Goal: Find specific page/section: Find specific page/section

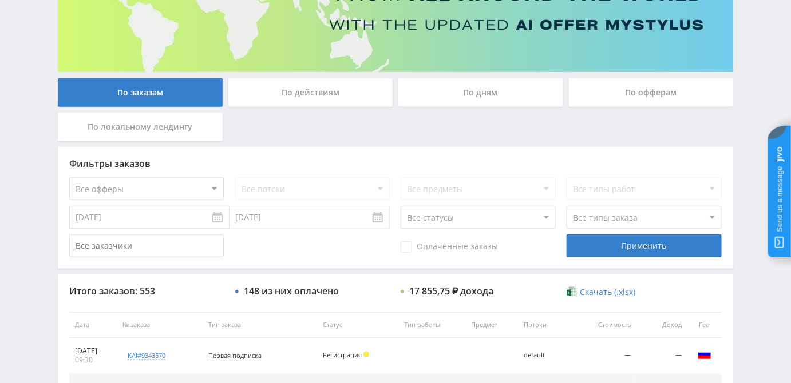
click at [465, 91] on div "По дням" at bounding box center [480, 92] width 165 height 29
click at [0, 0] on input "По дням" at bounding box center [0, 0] width 0 height 0
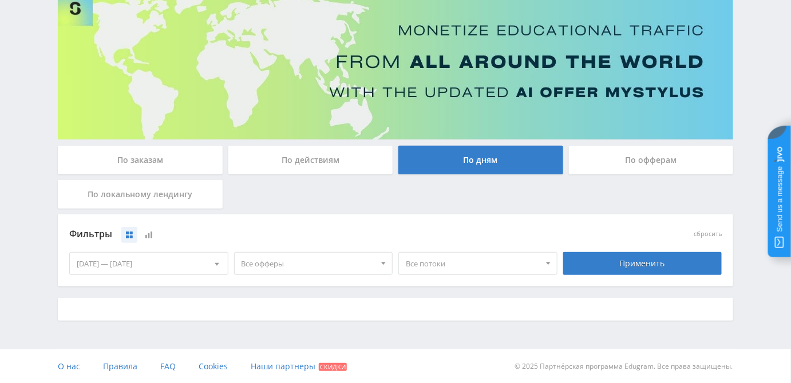
scroll to position [156, 0]
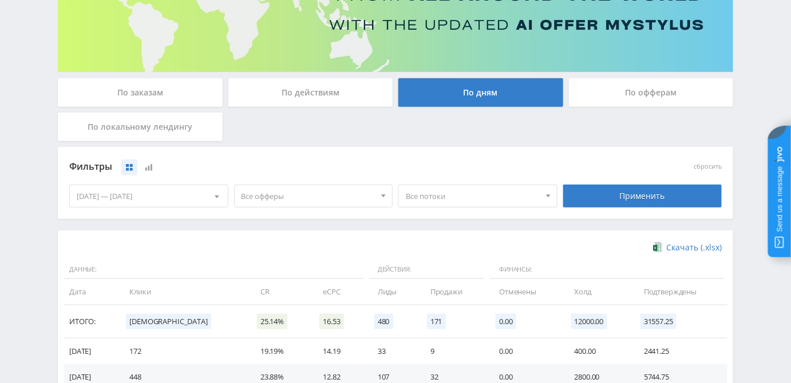
click at [480, 192] on span "Все потоки" at bounding box center [473, 196] width 134 height 22
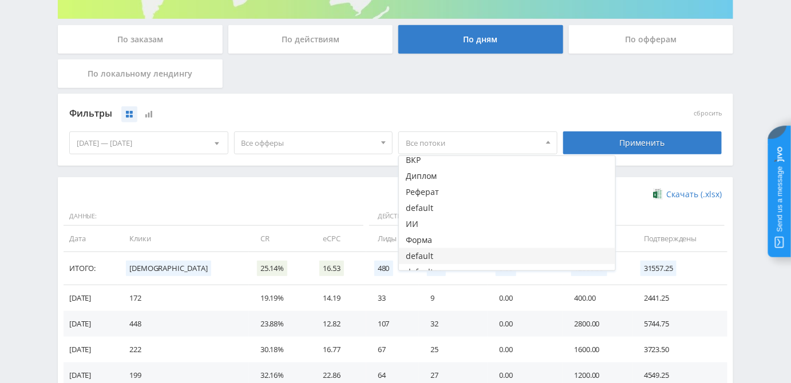
scroll to position [731, 0]
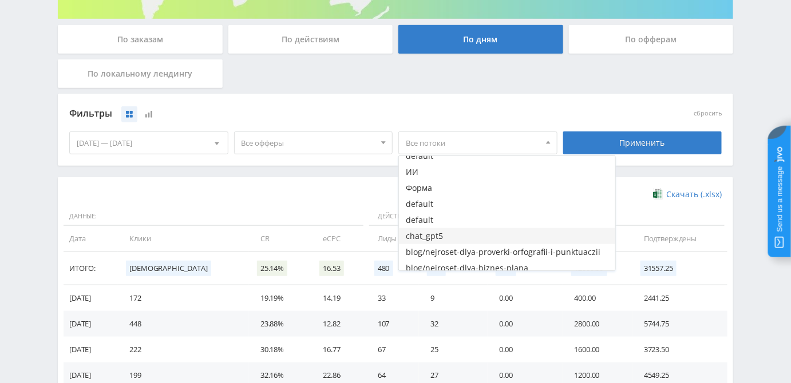
click at [496, 238] on button "chat_gpt5" at bounding box center [507, 236] width 216 height 16
click at [438, 233] on button "chat_gpt5" at bounding box center [507, 236] width 216 height 16
click at [419, 235] on button "chat_gpt5" at bounding box center [507, 236] width 216 height 16
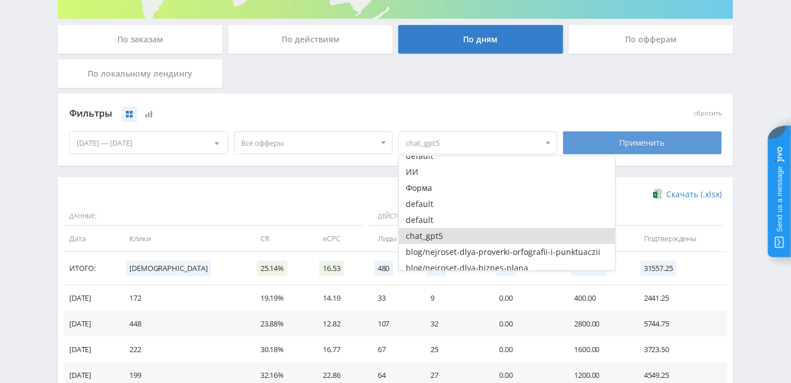
click at [651, 132] on div "Применить" at bounding box center [642, 143] width 159 height 23
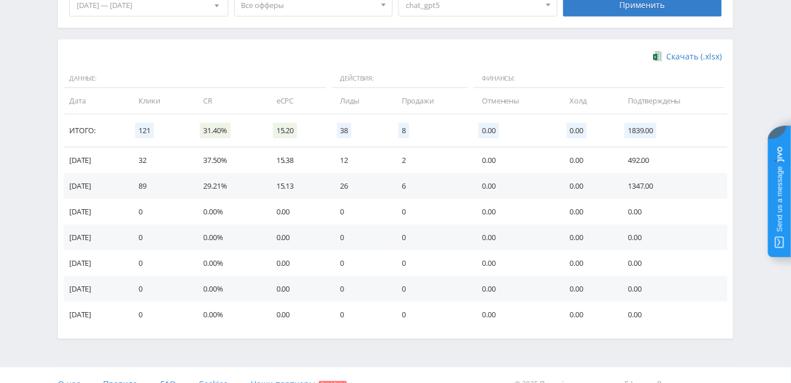
scroll to position [364, 0]
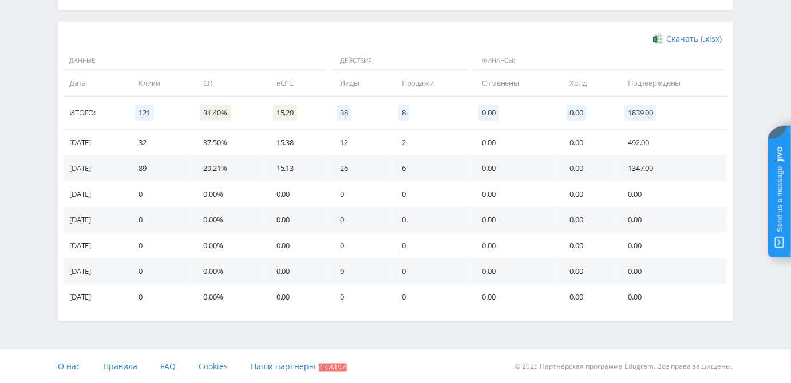
click at [755, 305] on div "Telegram-канал Инструменты База знаний Ваш менеджер: [PERSON_NAME] Alex Online …" at bounding box center [395, 10] width 791 height 749
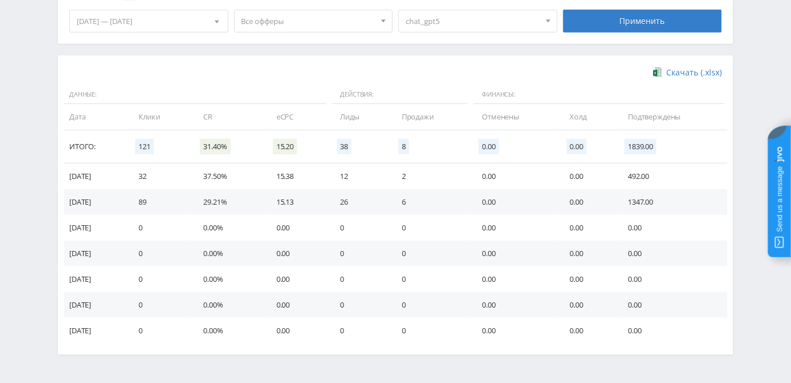
scroll to position [312, 0]
